Goal: Task Accomplishment & Management: Manage account settings

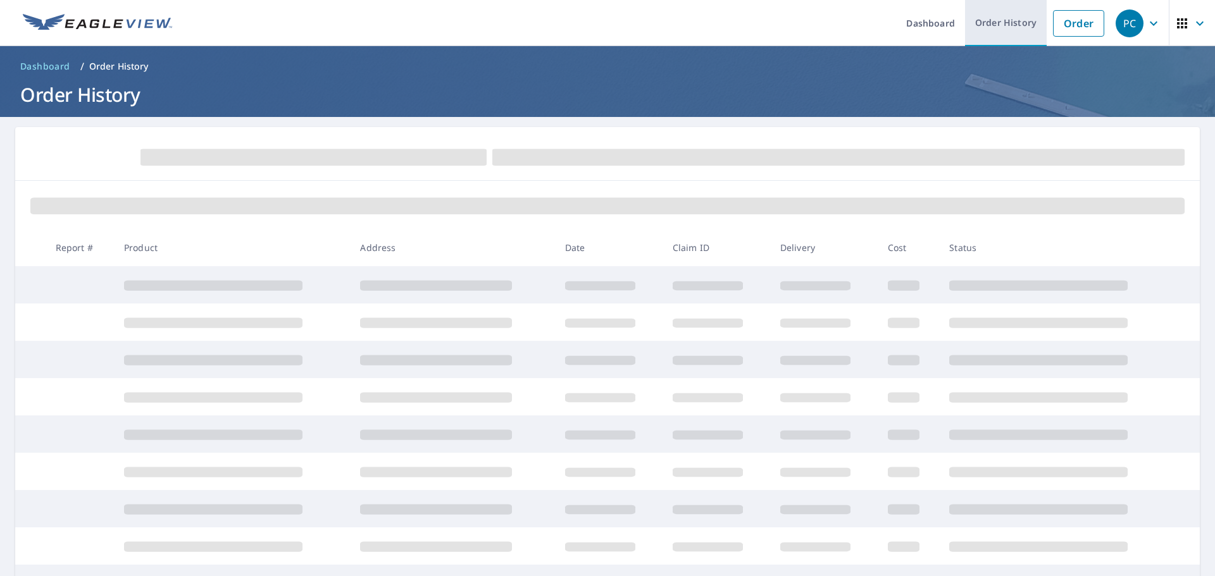
click at [968, 26] on link "Order History" at bounding box center [1006, 23] width 82 height 46
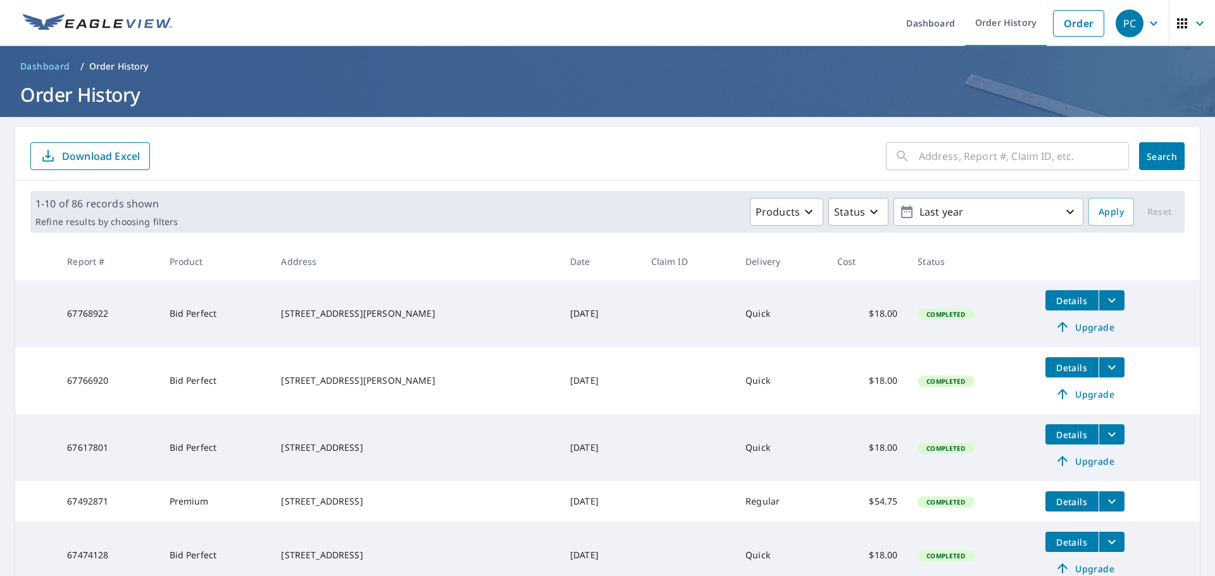
click at [1073, 306] on span "Details" at bounding box center [1072, 301] width 38 height 12
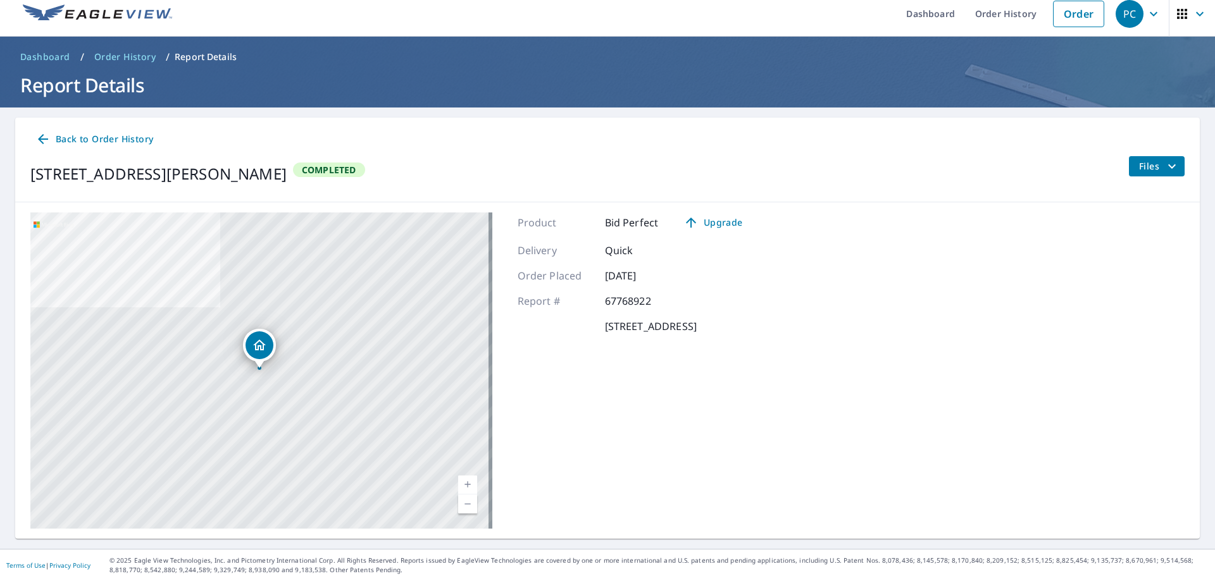
scroll to position [15, 0]
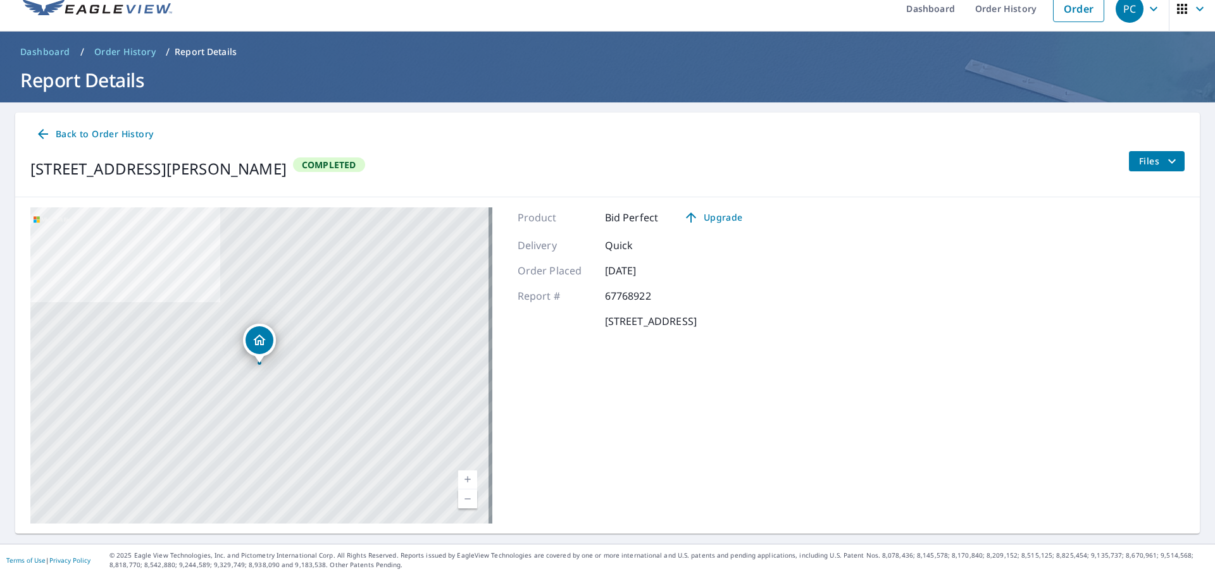
click at [130, 127] on span "Back to Order History" at bounding box center [94, 135] width 118 height 16
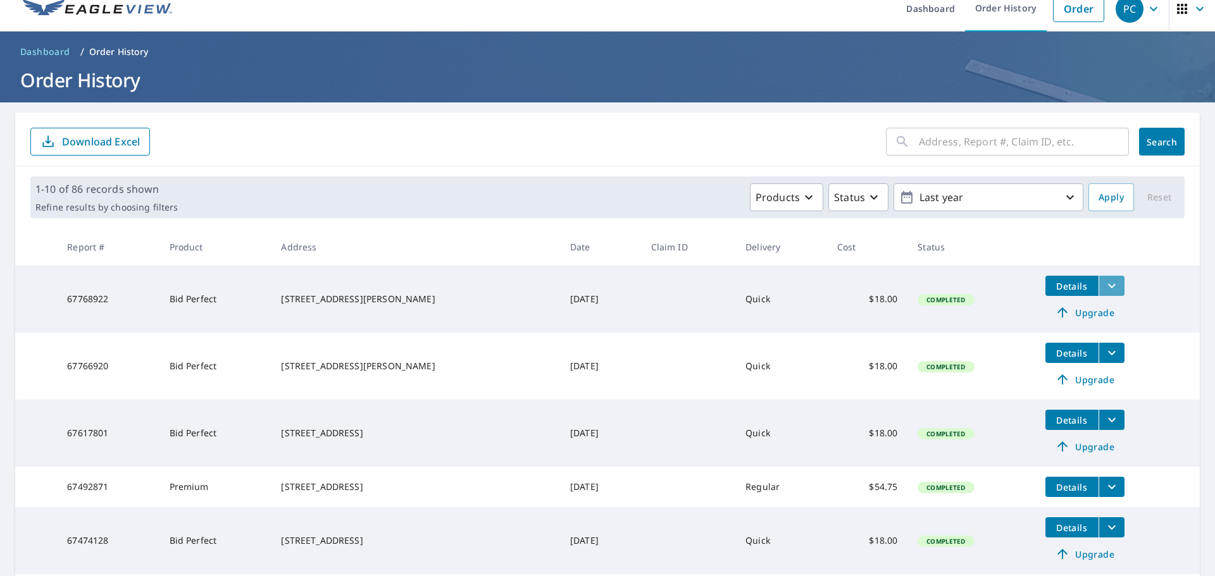
click at [1108, 286] on icon "filesDropdownBtn-67768922" at bounding box center [1112, 286] width 8 height 4
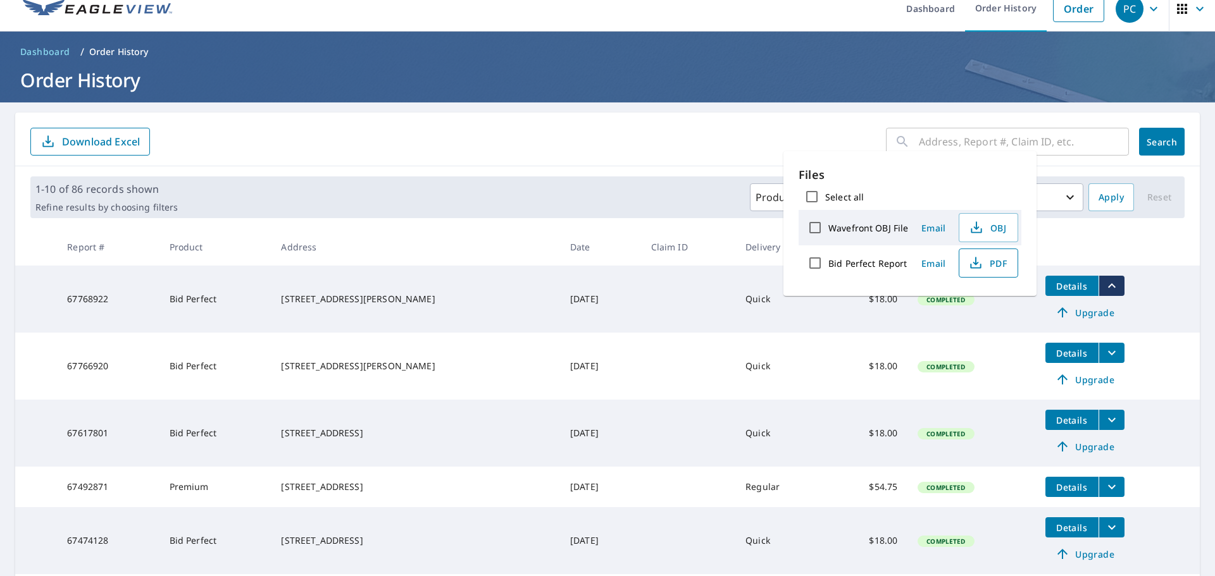
click at [988, 263] on span "PDF" at bounding box center [987, 263] width 40 height 15
